Goal: Task Accomplishment & Management: Use online tool/utility

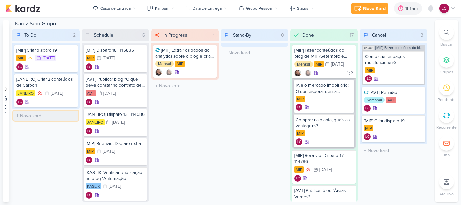
click at [48, 112] on input "text" at bounding box center [45, 116] width 65 height 10
type input "[MIP] Verificar andamento da LP de S1ON"
click at [45, 117] on div "[MIP] Verificar andamento da LP de S1ON" at bounding box center [45, 117] width 59 height 12
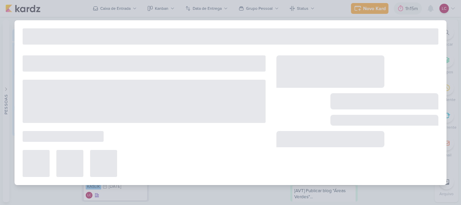
type input "[MIP] Verificar andamento da LP de S1ON"
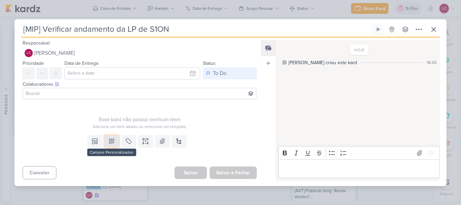
click at [105, 140] on button at bounding box center [111, 141] width 15 height 12
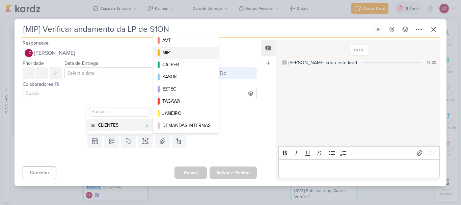
click at [178, 57] on button "MIP" at bounding box center [186, 53] width 65 height 12
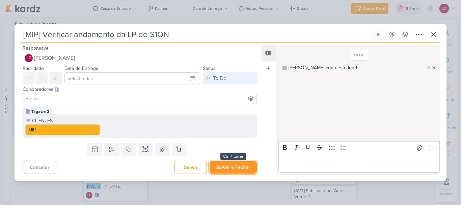
click at [219, 171] on button "Salvar e Fechar" at bounding box center [233, 167] width 47 height 12
